Goal: Information Seeking & Learning: Learn about a topic

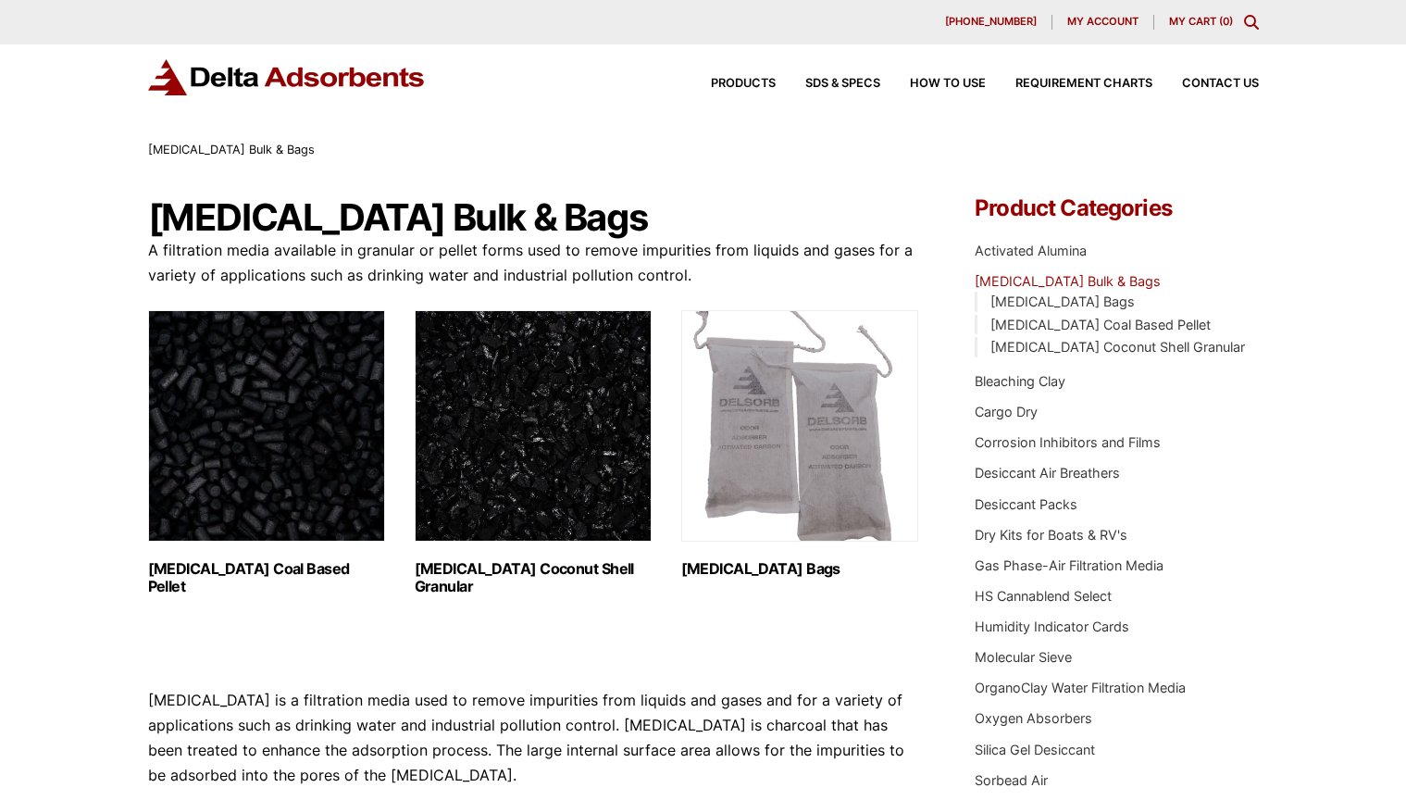
click at [251, 490] on img "Visit product category Activated Carbon Coal Based Pellet" at bounding box center [266, 425] width 237 height 231
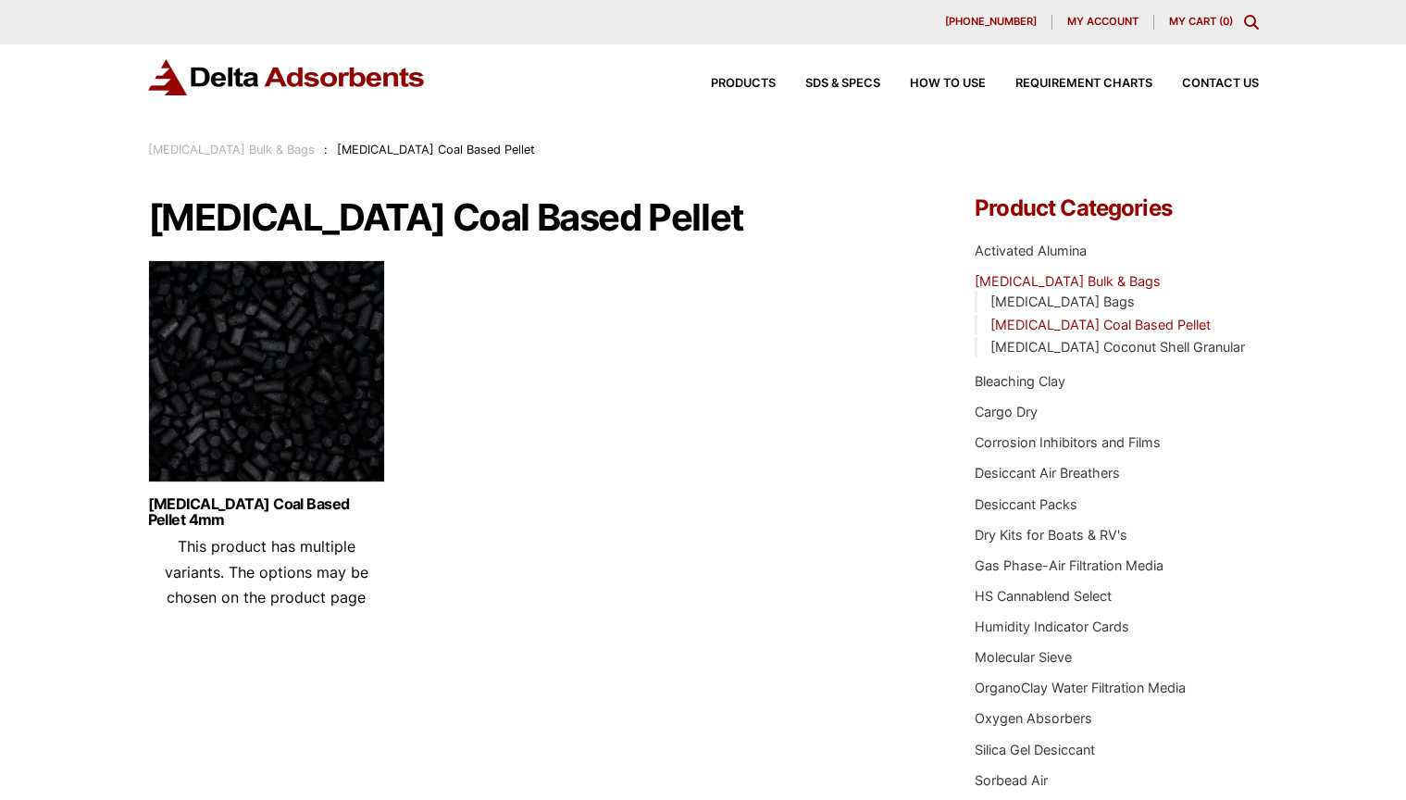
scroll to position [9, 0]
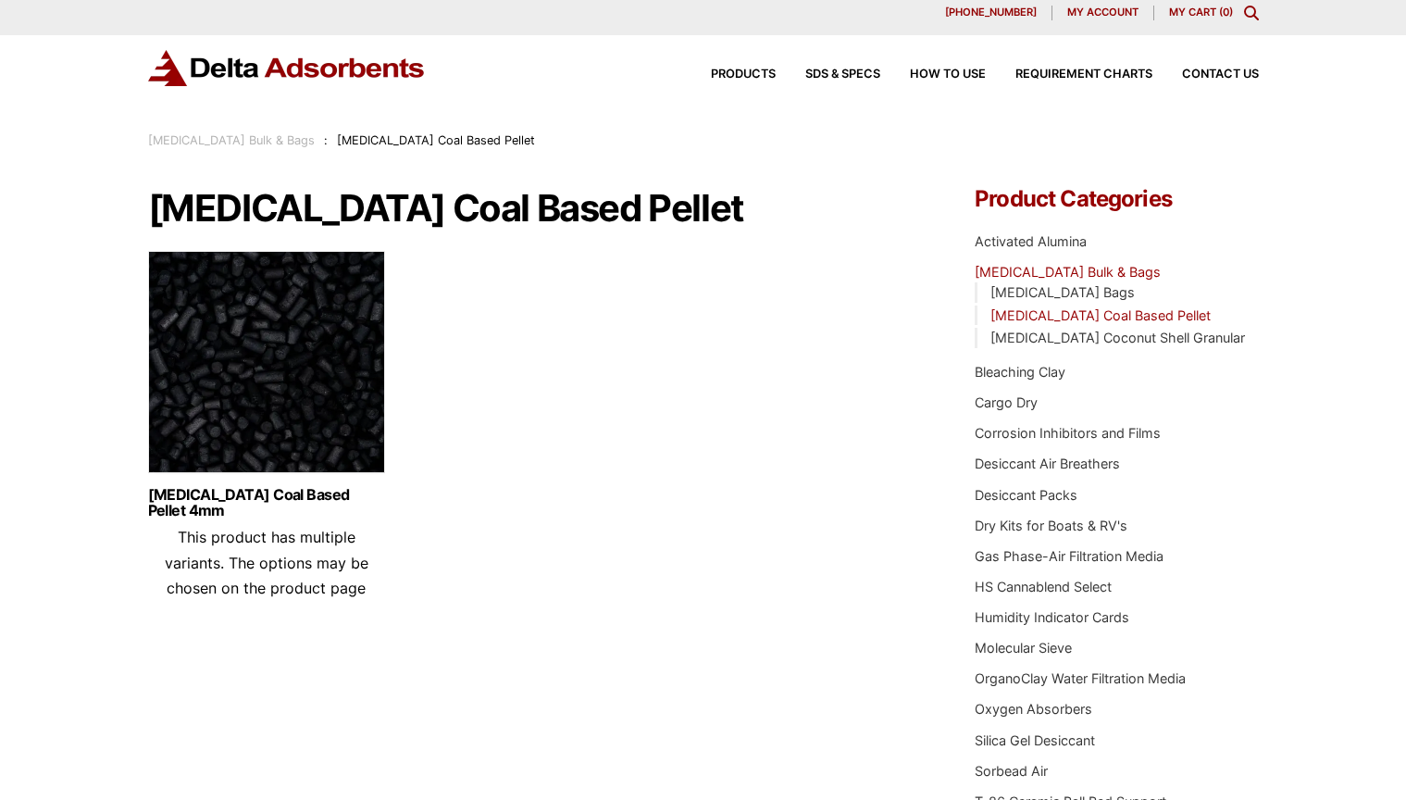
click at [256, 433] on img at bounding box center [266, 366] width 237 height 231
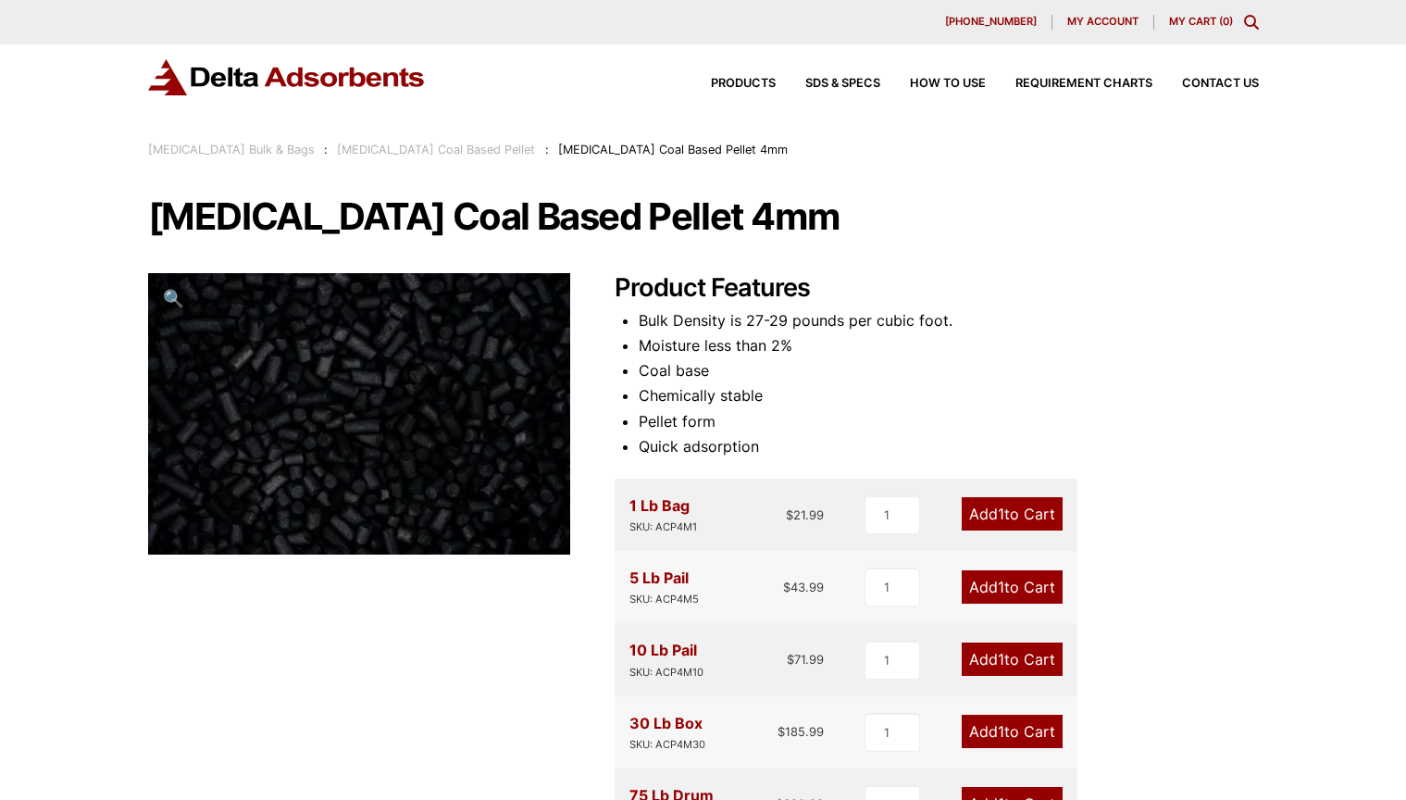
click at [251, 510] on div at bounding box center [359, 414] width 422 height 282
click at [759, 90] on div "Products SDS & SPECS How to Use Requirement Charts Contact Us" at bounding box center [970, 83] width 592 height 27
click at [756, 84] on span "Products" at bounding box center [743, 84] width 65 height 12
